Goal: Check status: Check status

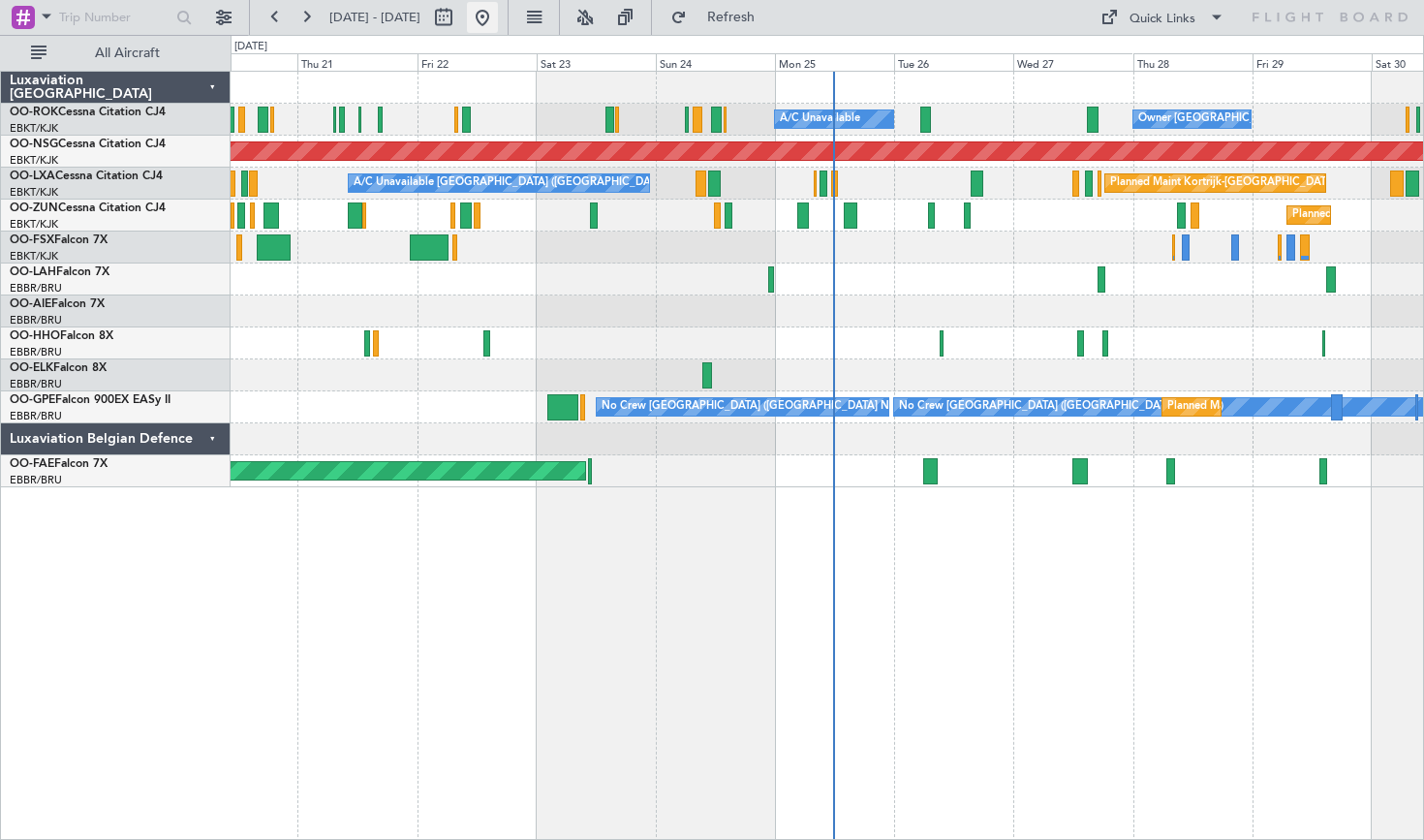
click at [498, 19] on button at bounding box center [482, 18] width 31 height 31
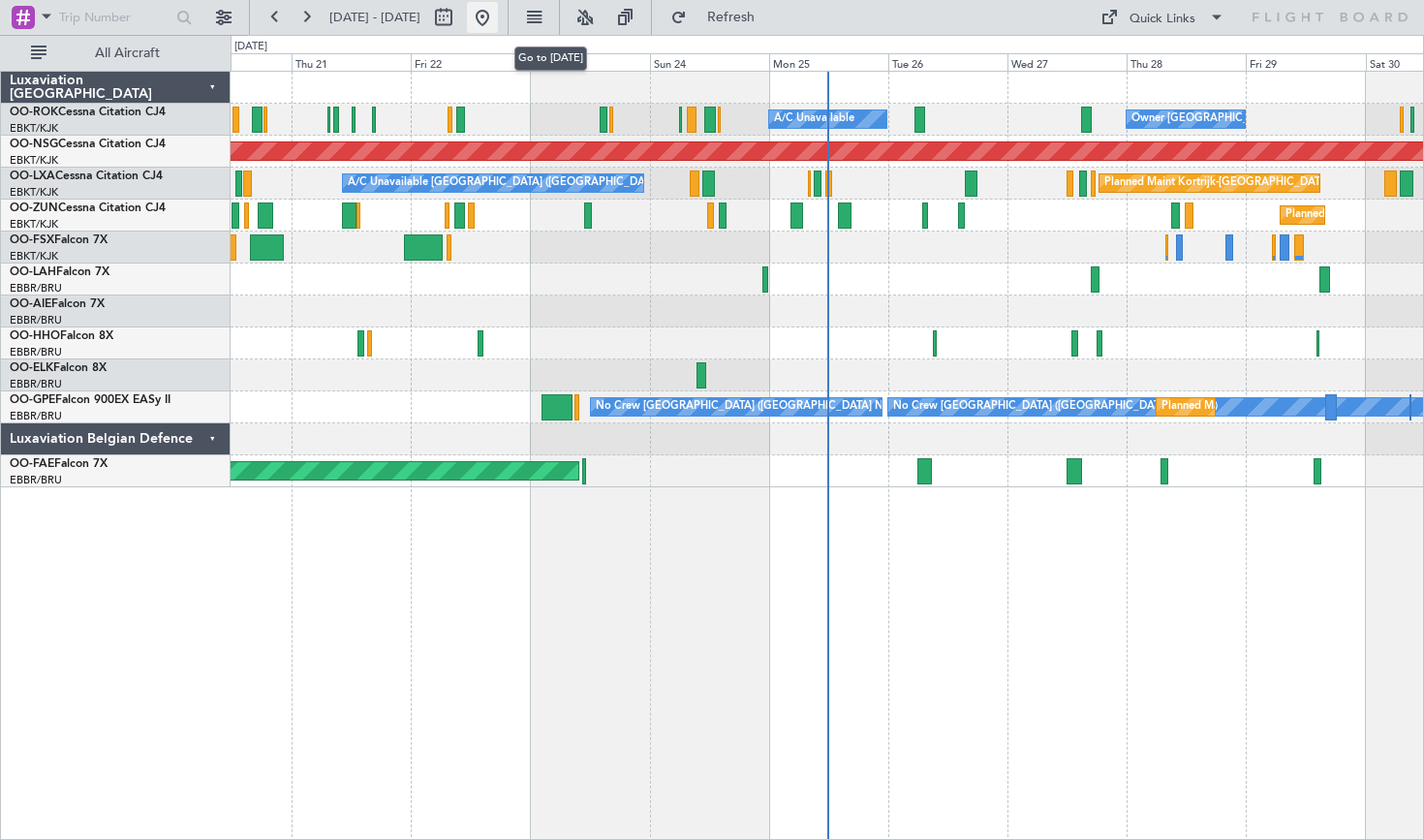
click at [498, 19] on button at bounding box center [482, 18] width 31 height 31
click at [308, 11] on button at bounding box center [306, 18] width 31 height 31
click at [300, 18] on button at bounding box center [306, 18] width 31 height 31
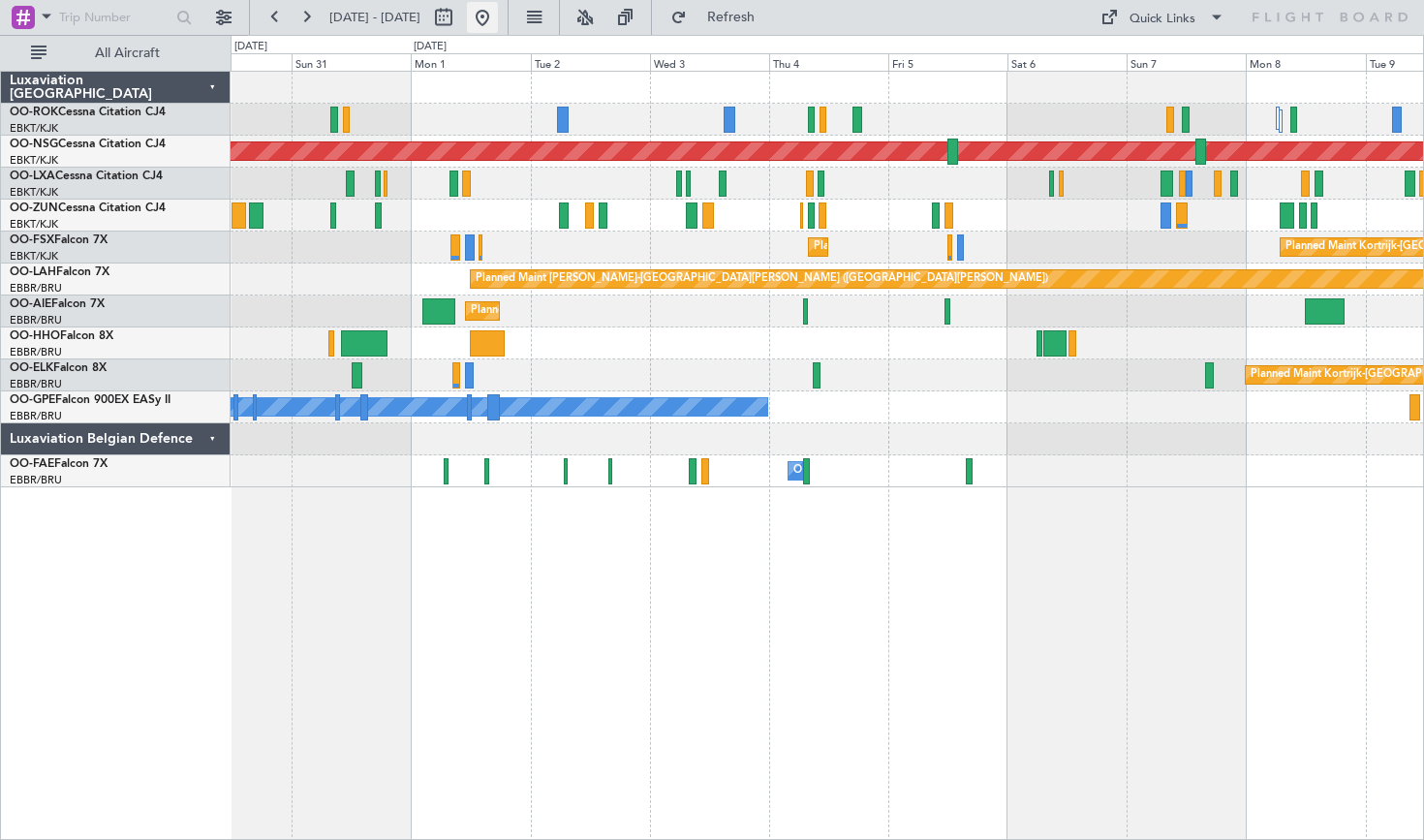
click at [498, 21] on button at bounding box center [482, 18] width 31 height 31
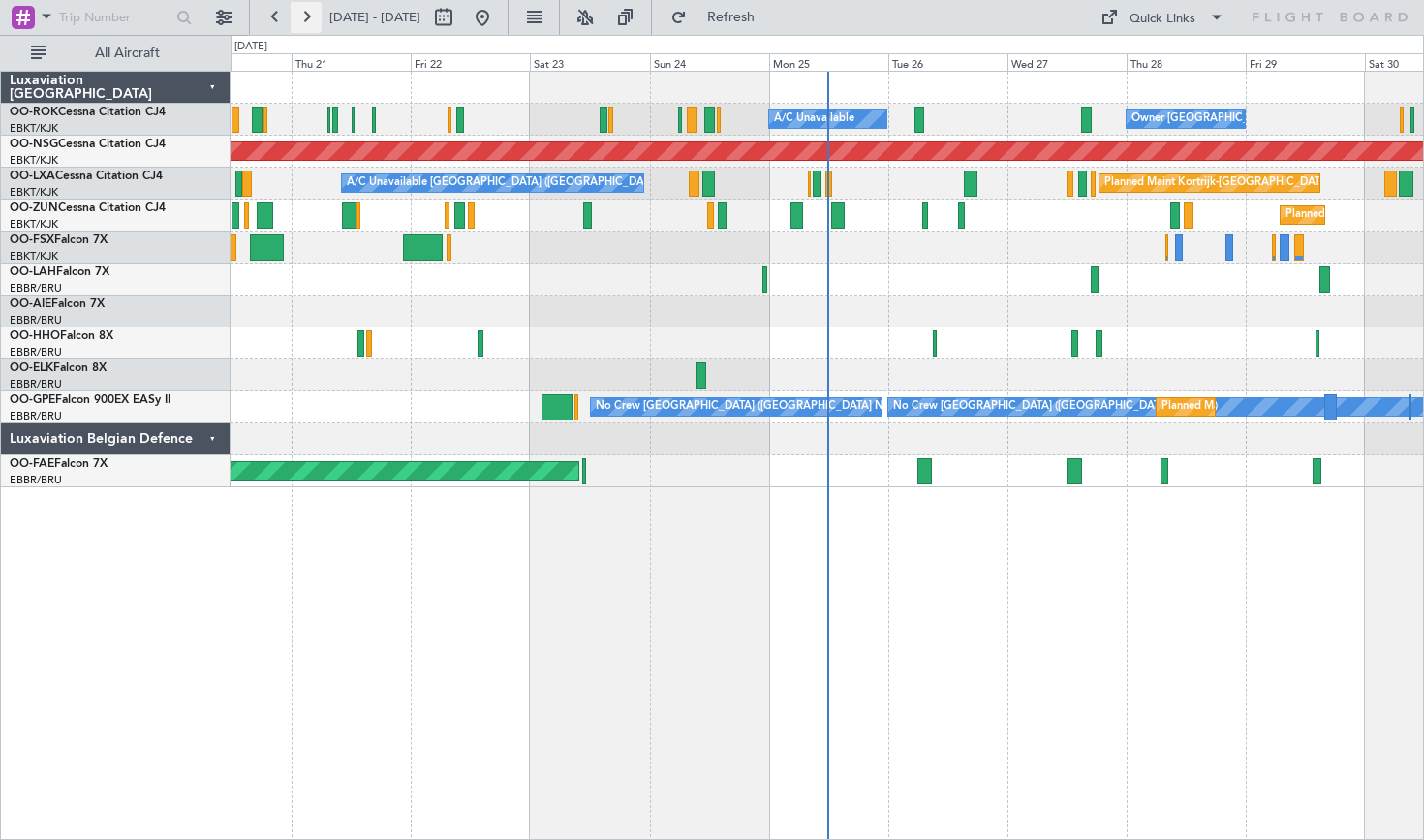
click at [311, 25] on button at bounding box center [306, 18] width 31 height 31
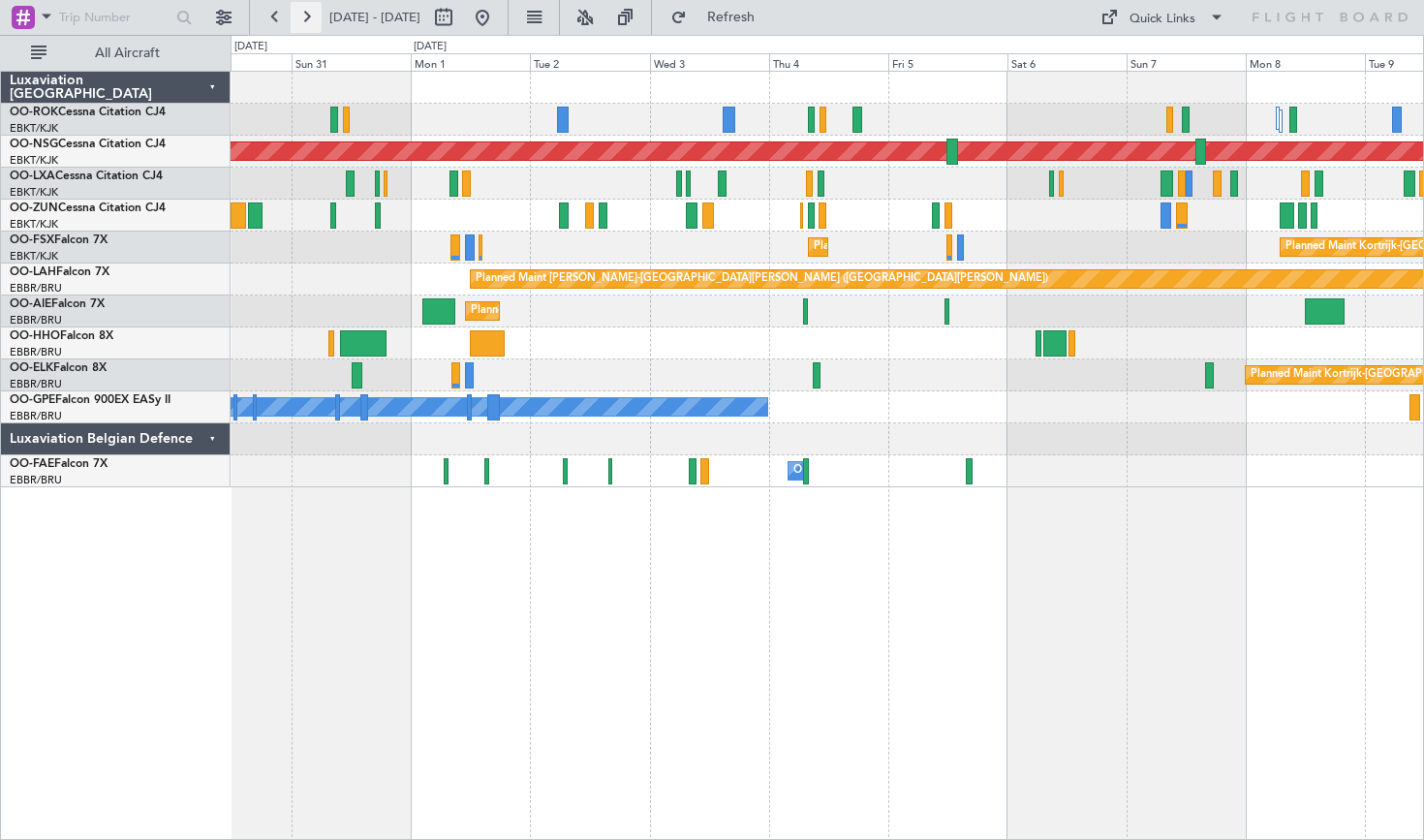
click at [313, 23] on button at bounding box center [306, 18] width 31 height 31
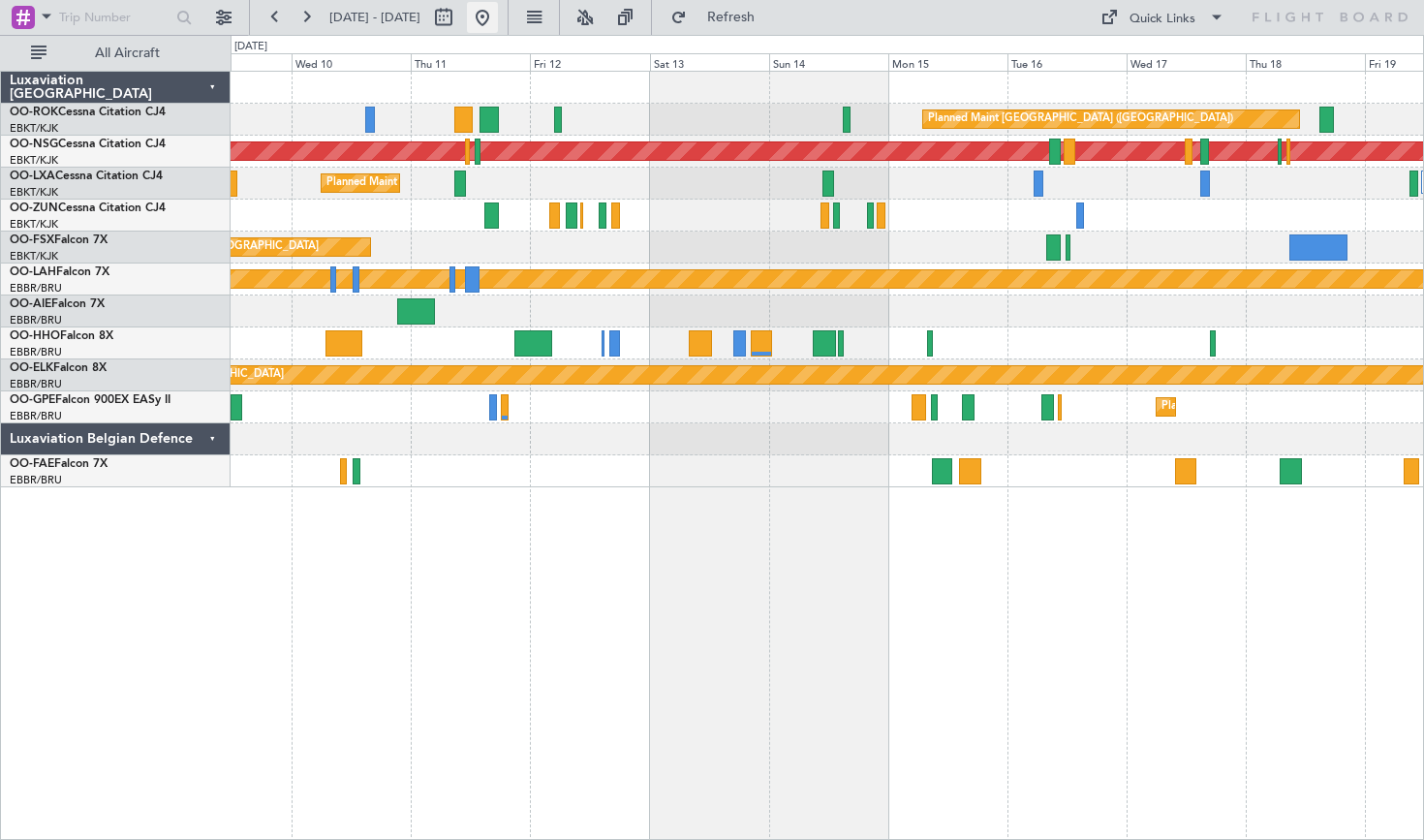
click at [498, 6] on button at bounding box center [482, 18] width 31 height 31
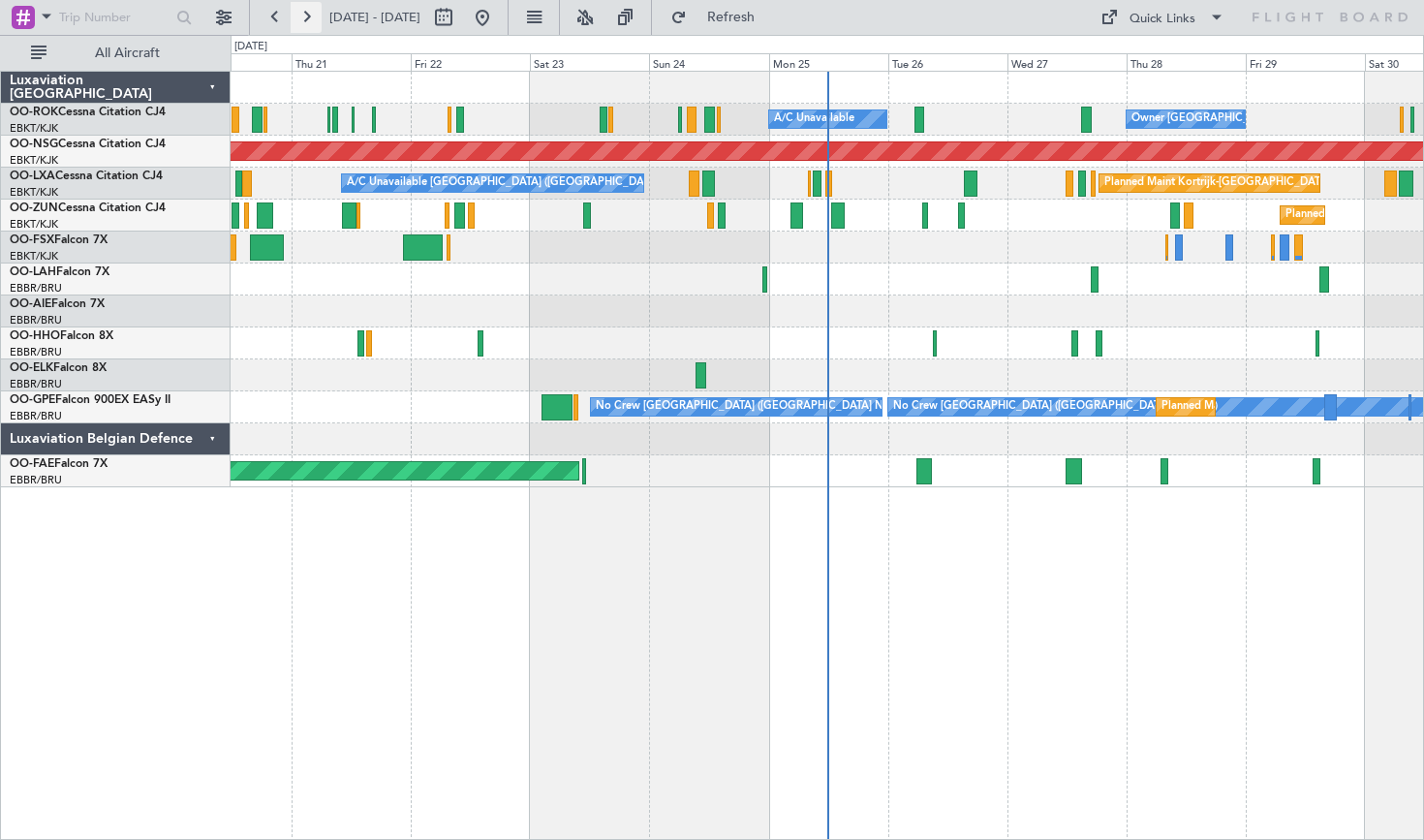
click at [294, 11] on button at bounding box center [306, 18] width 31 height 31
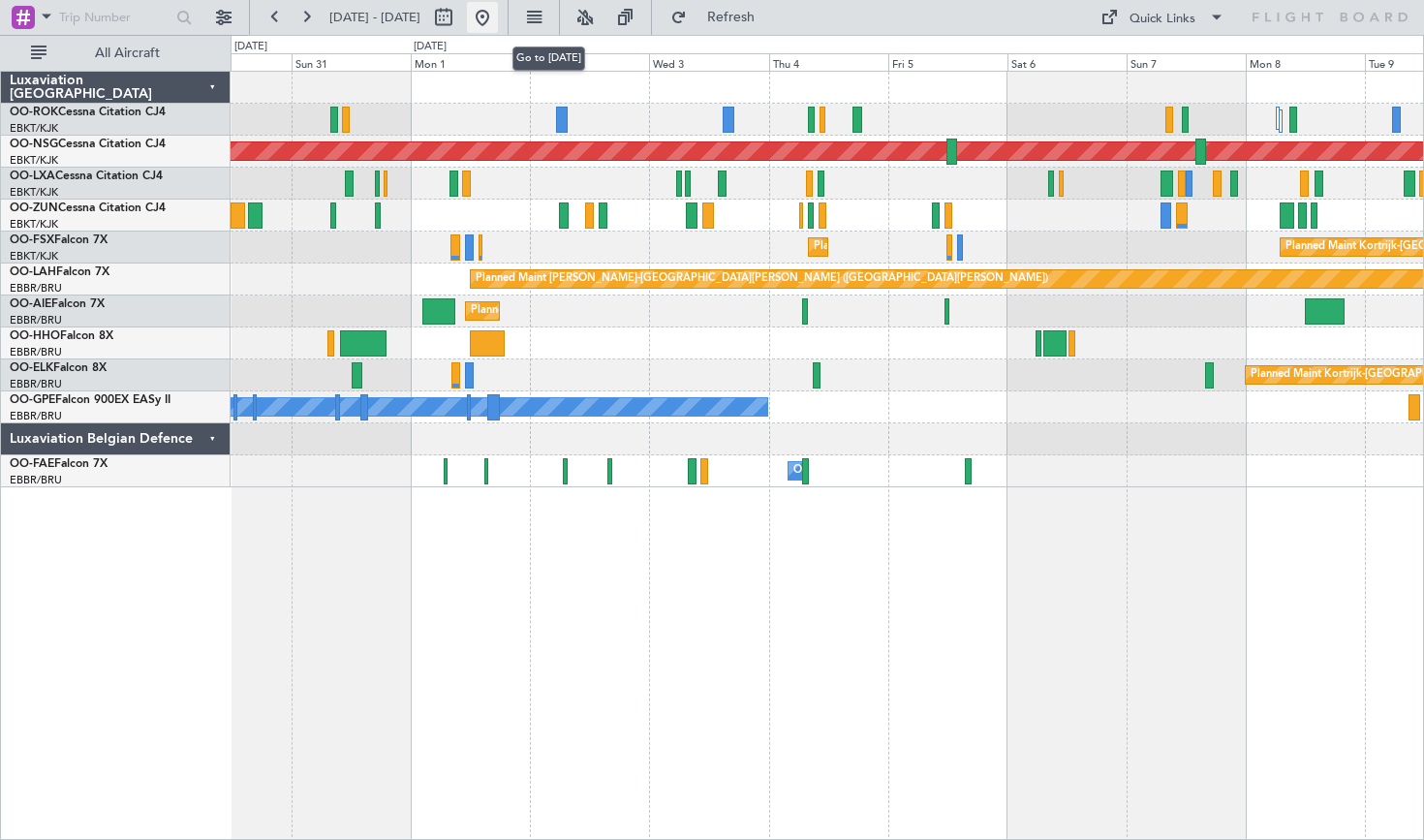
click at [498, 12] on button at bounding box center [482, 18] width 31 height 31
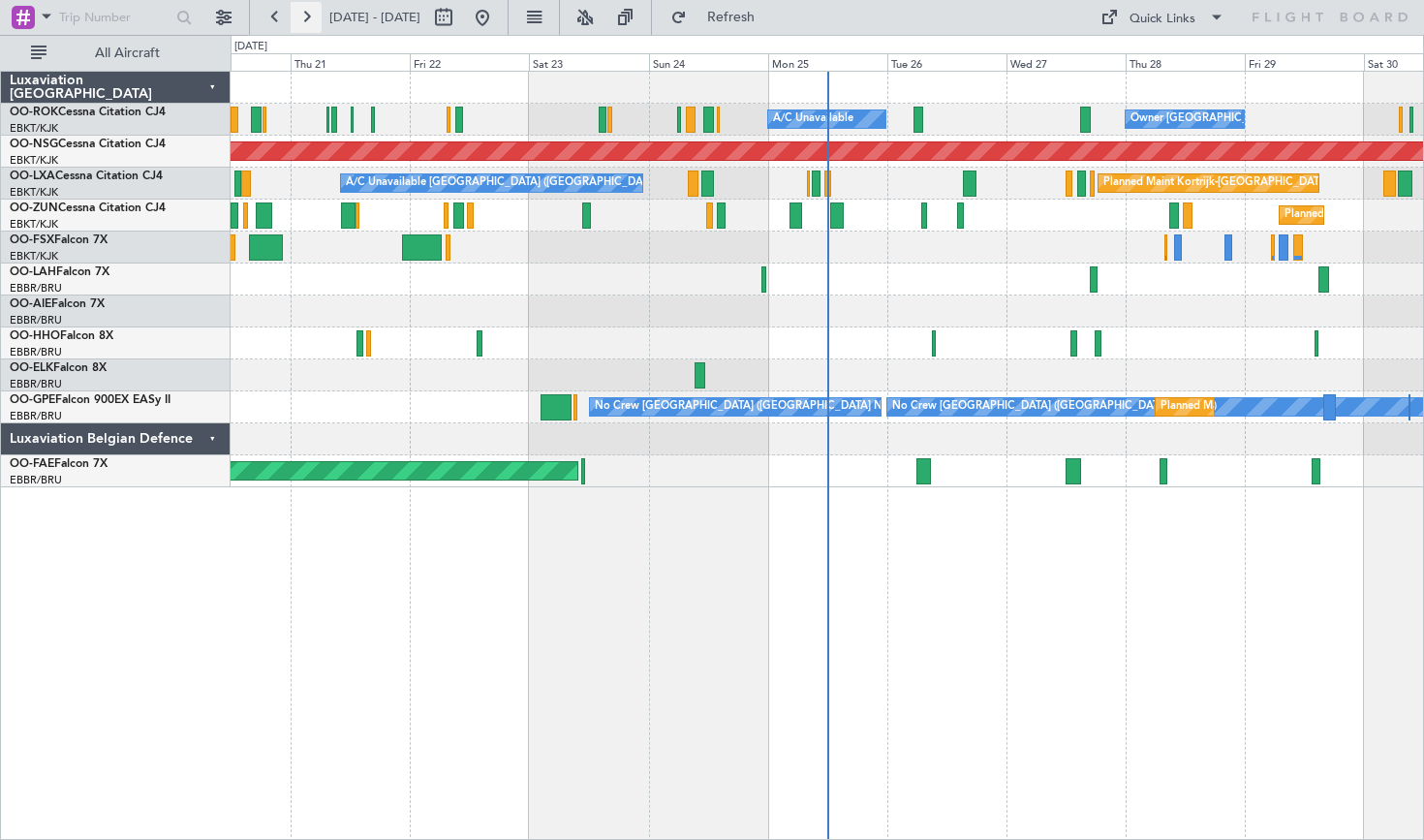
click at [297, 16] on button at bounding box center [306, 18] width 31 height 31
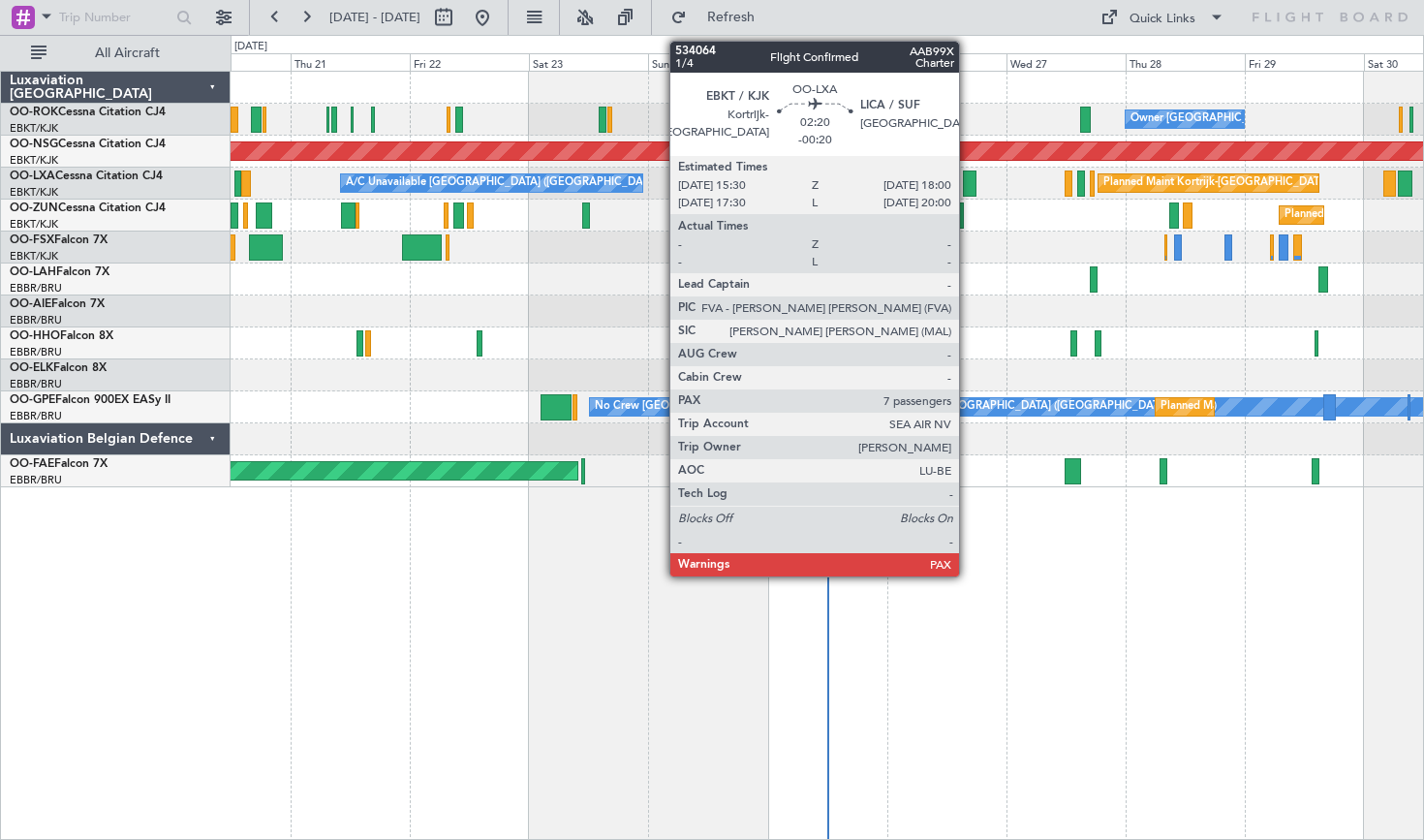
click at [968, 187] on div at bounding box center [969, 184] width 13 height 26
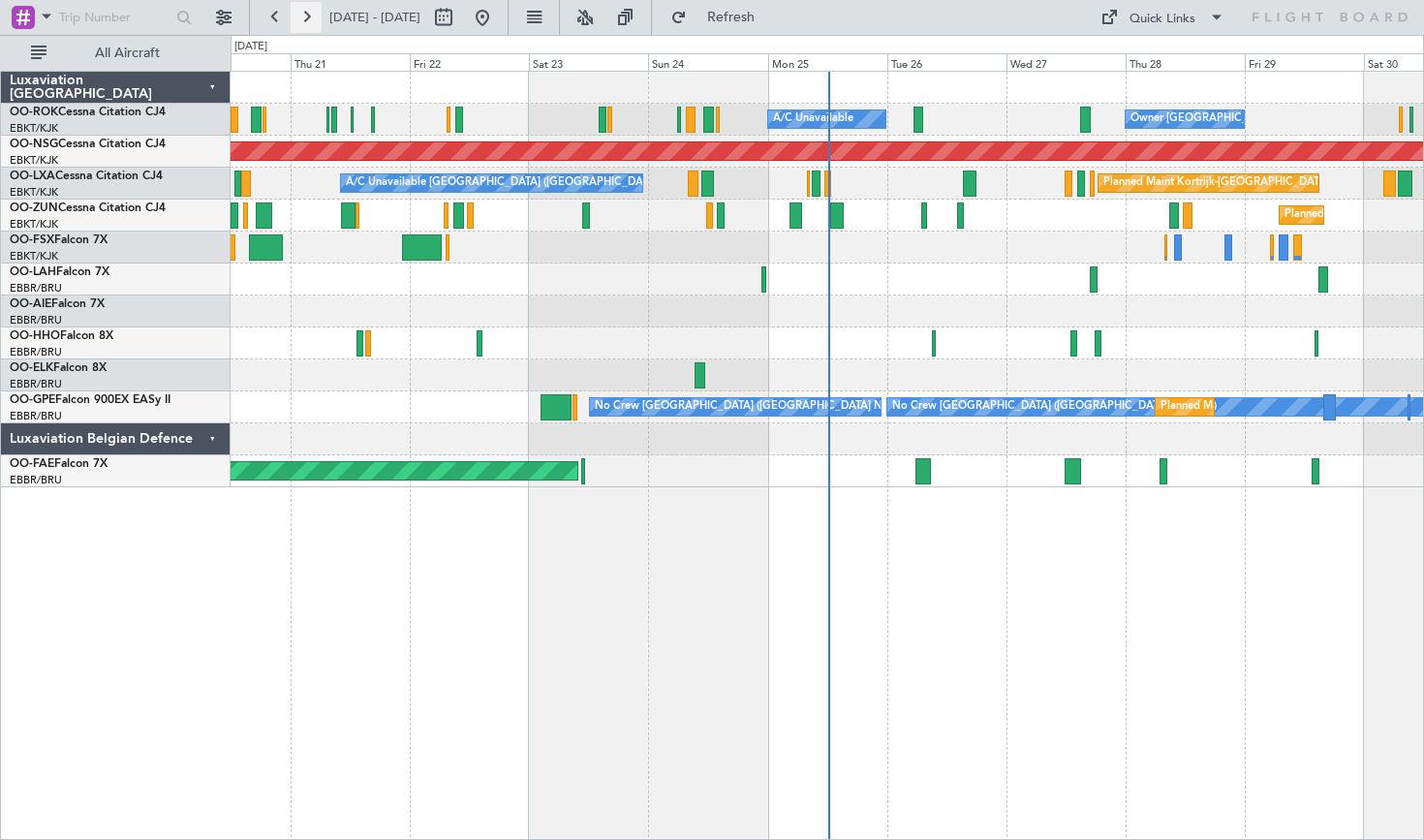
click at [301, 21] on button at bounding box center [306, 18] width 31 height 31
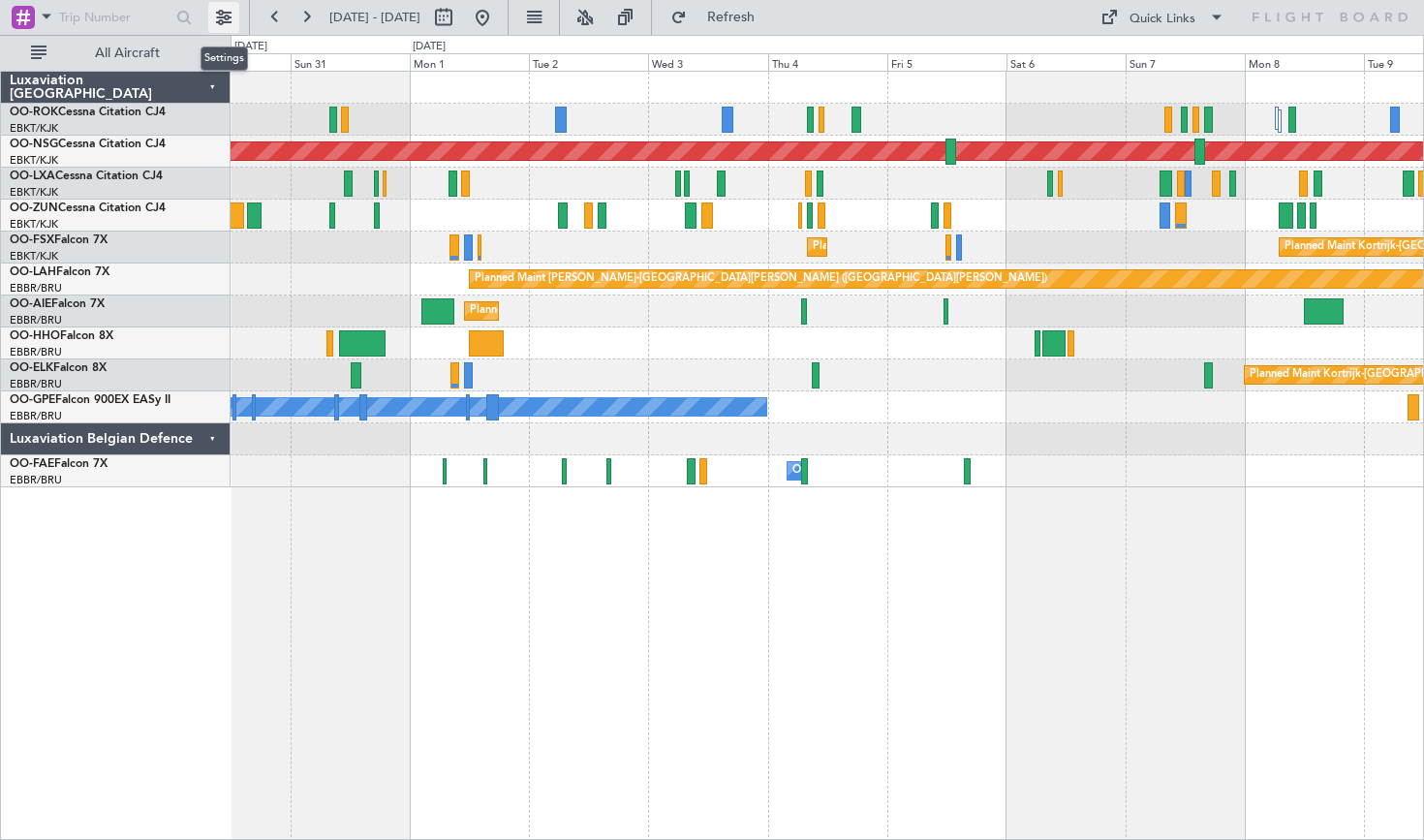
click at [214, 20] on button at bounding box center [224, 18] width 31 height 31
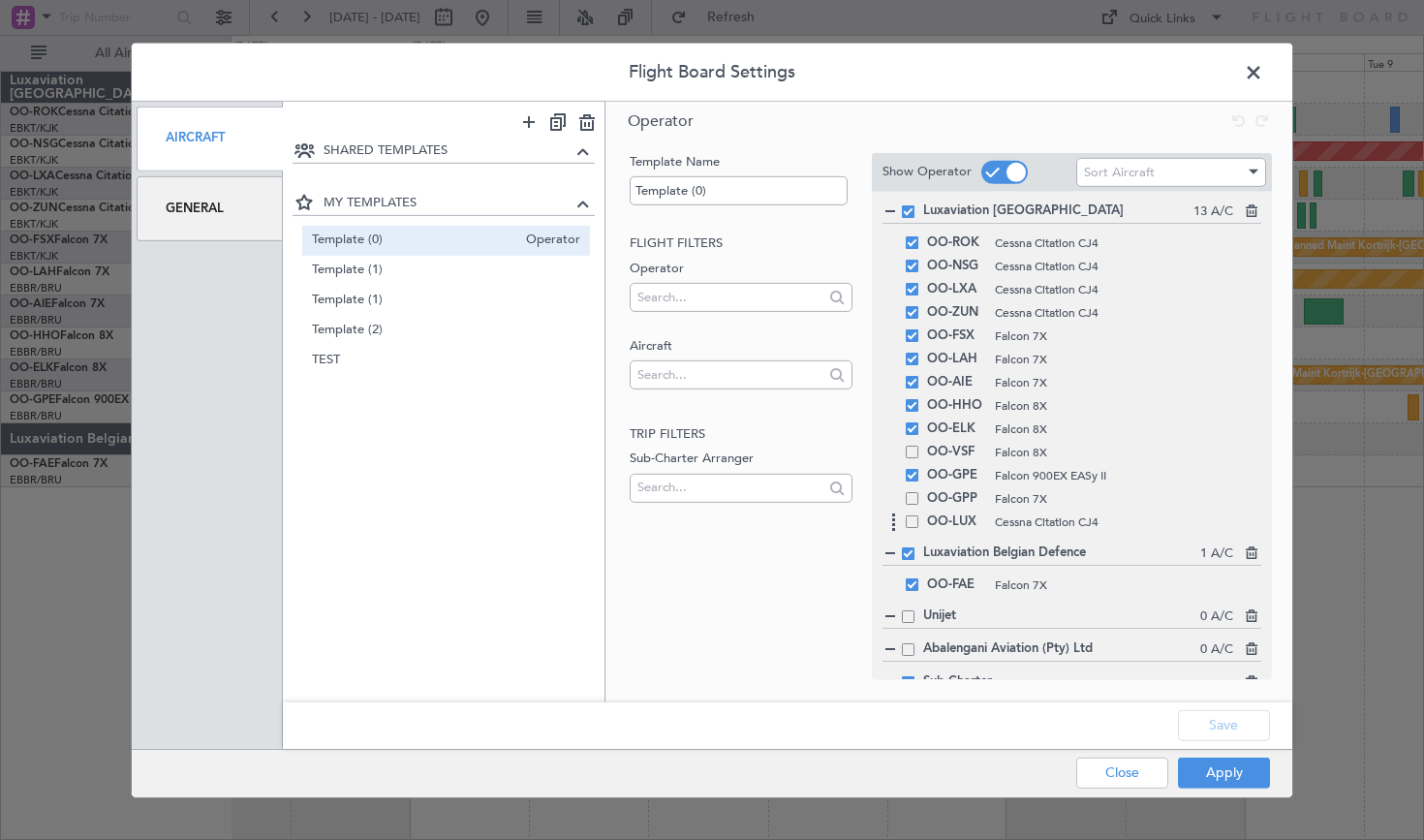
click at [920, 523] on div "OO-LUX Cessna Citation CJ4" at bounding box center [1071, 522] width 379 height 23
click at [912, 531] on div "OO-LUX Cessna Citation CJ4" at bounding box center [1071, 522] width 379 height 23
click at [913, 523] on span at bounding box center [911, 521] width 13 height 13
click at [919, 515] on input "checkbox" at bounding box center [919, 515] width 0 height 0
click at [1207, 780] on button "Apply" at bounding box center [1224, 773] width 92 height 31
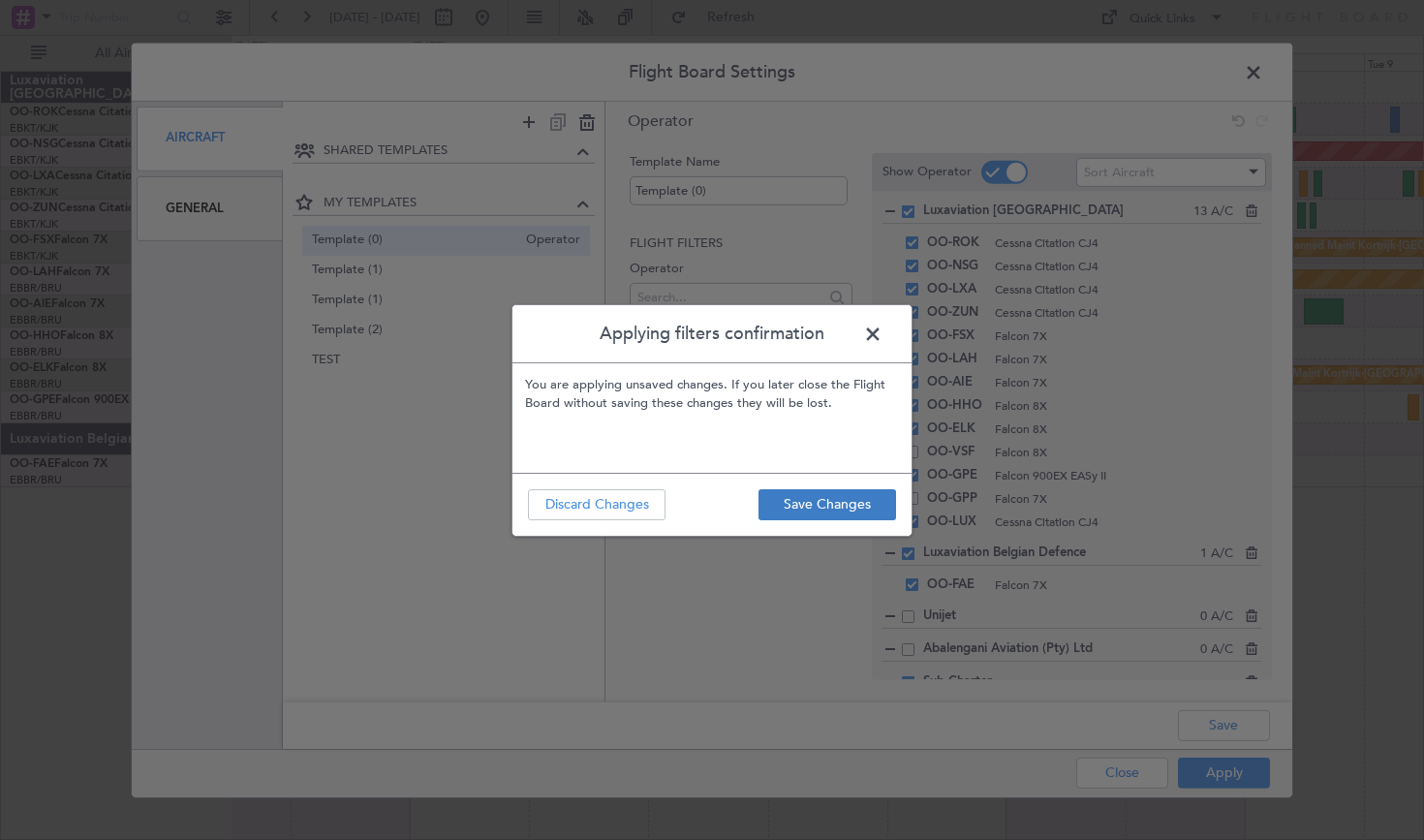
click at [793, 512] on button "Save Changes" at bounding box center [826, 505] width 138 height 31
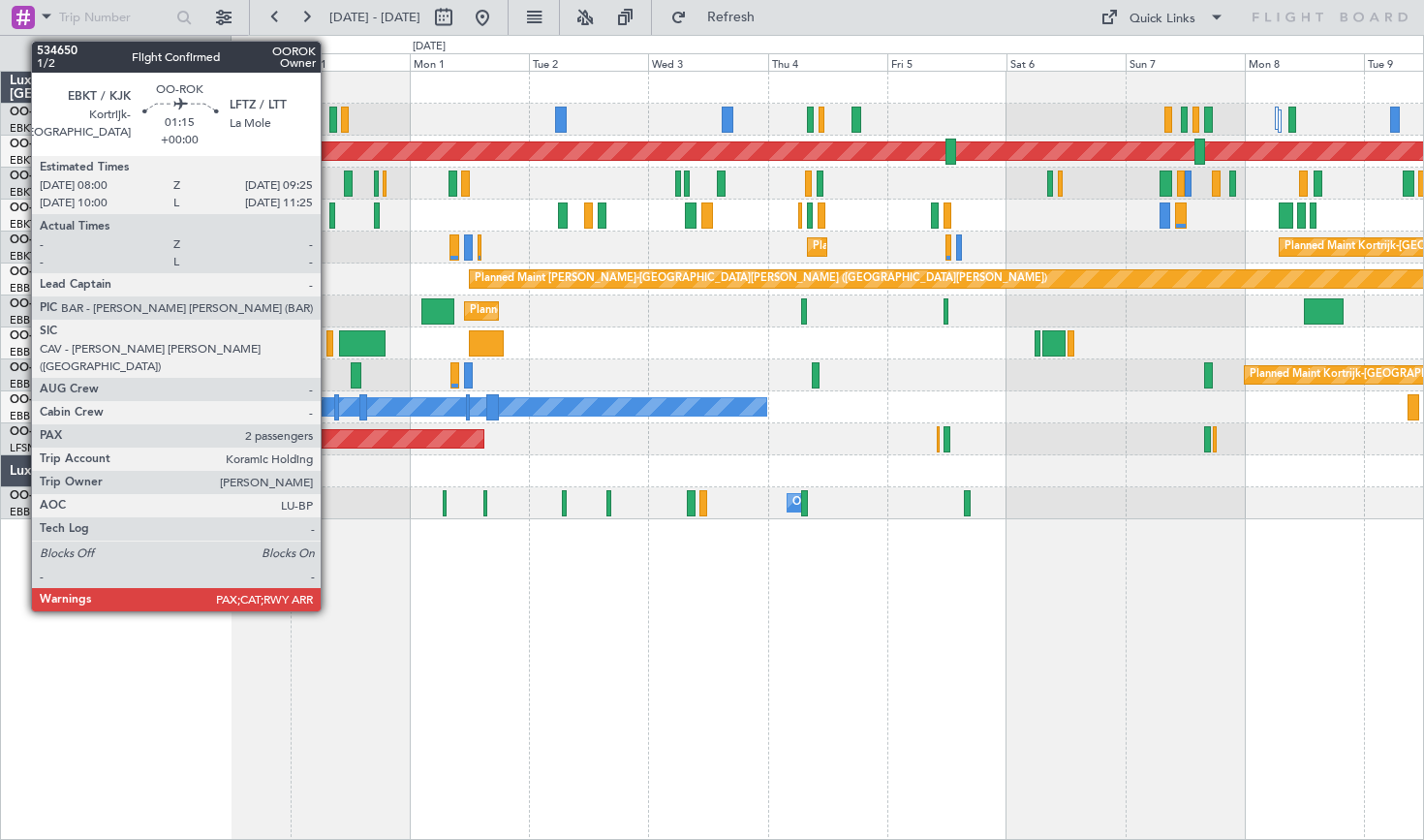
click at [329, 119] on div at bounding box center [333, 119] width 8 height 26
